Goal: Information Seeking & Learning: Find specific fact

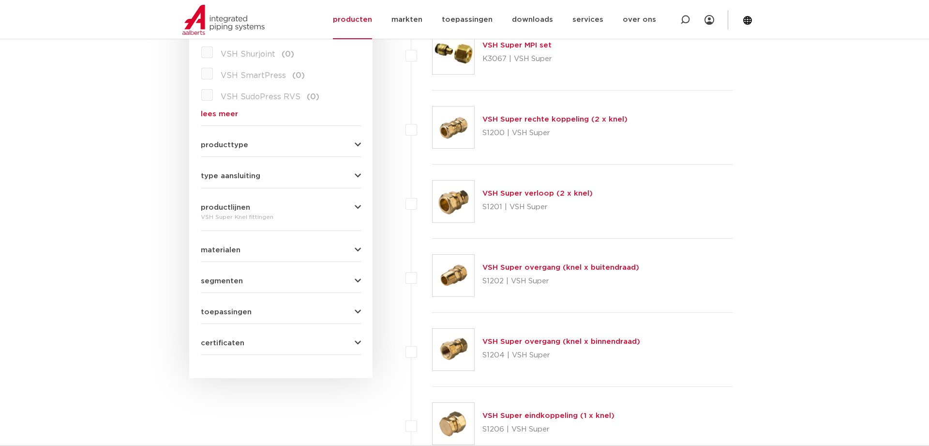
scroll to position [345, 0]
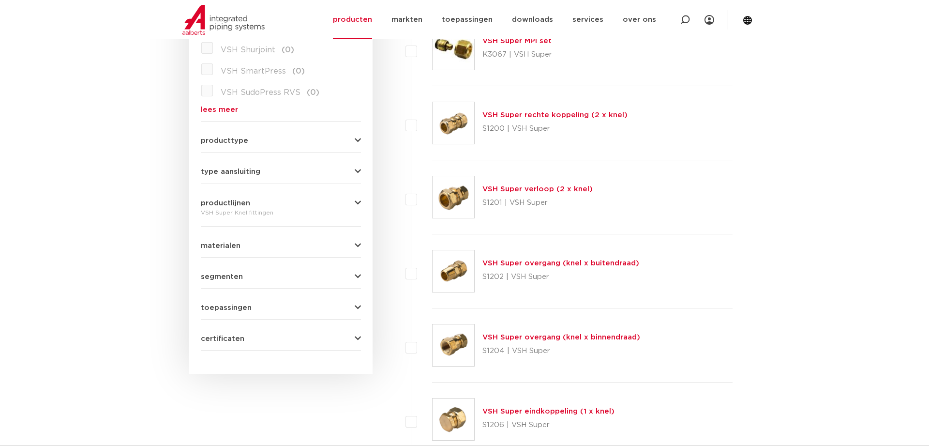
click at [455, 344] on img at bounding box center [453, 345] width 42 height 42
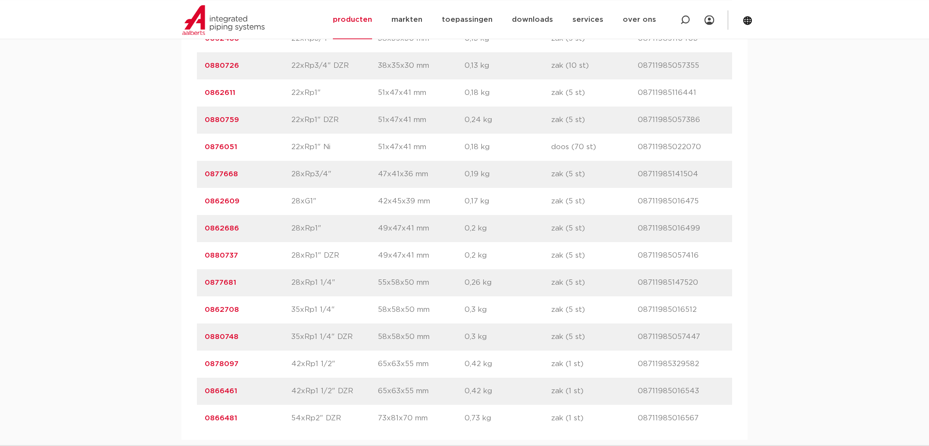
scroll to position [1628, 0]
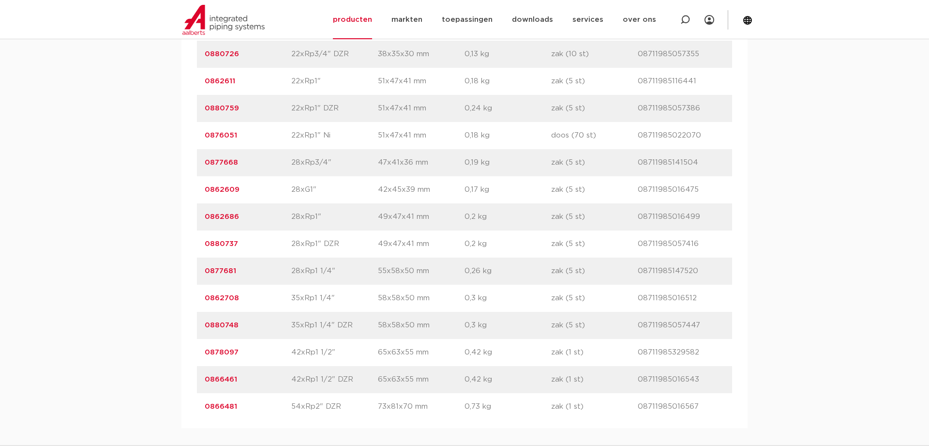
click at [217, 135] on link "0876051" at bounding box center [221, 135] width 32 height 7
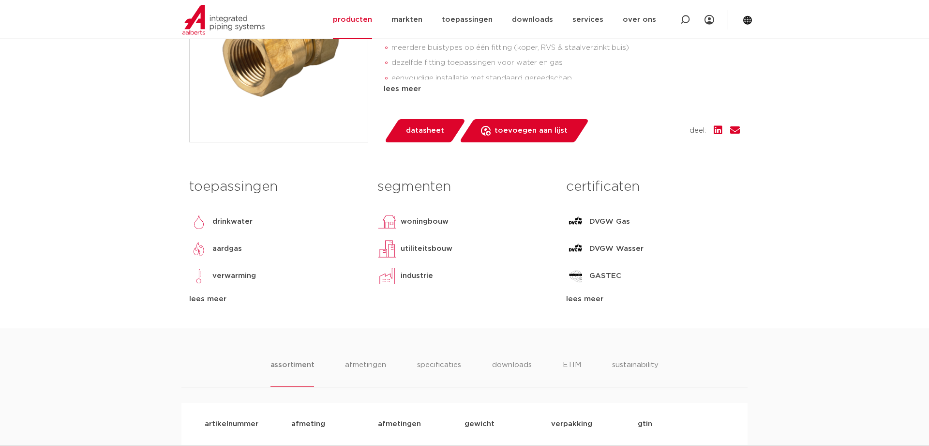
scroll to position [197, 0]
